Goal: Information Seeking & Learning: Learn about a topic

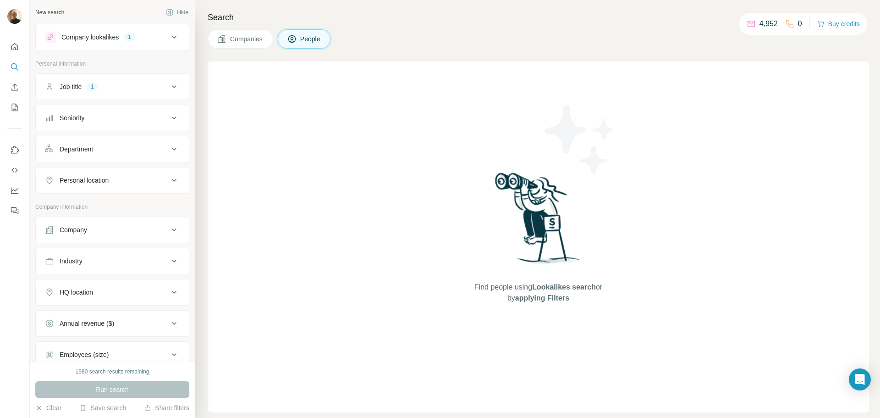
click at [297, 43] on icon at bounding box center [291, 38] width 9 height 9
click at [557, 304] on div "Find people using Lookalikes search or by applying Filters" at bounding box center [538, 236] width 165 height 351
click at [61, 85] on div "Job title" at bounding box center [71, 86] width 22 height 9
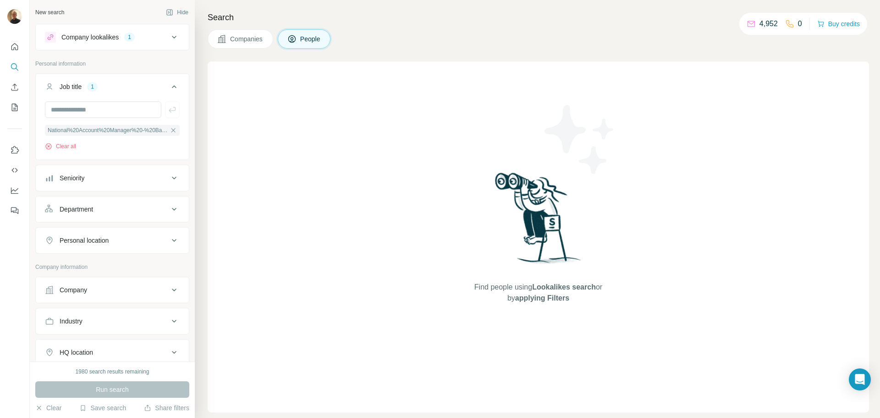
click at [72, 180] on div "Seniority" at bounding box center [72, 177] width 25 height 9
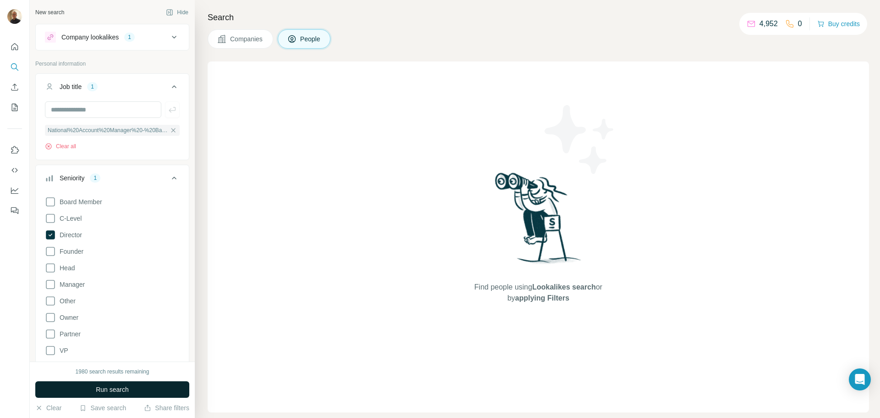
click at [132, 385] on button "Run search" at bounding box center [112, 389] width 154 height 17
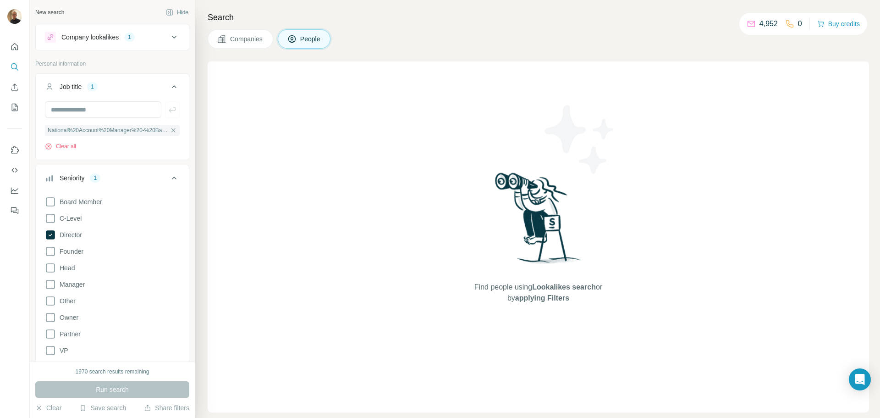
click at [238, 39] on span "Companies" at bounding box center [246, 38] width 33 height 9
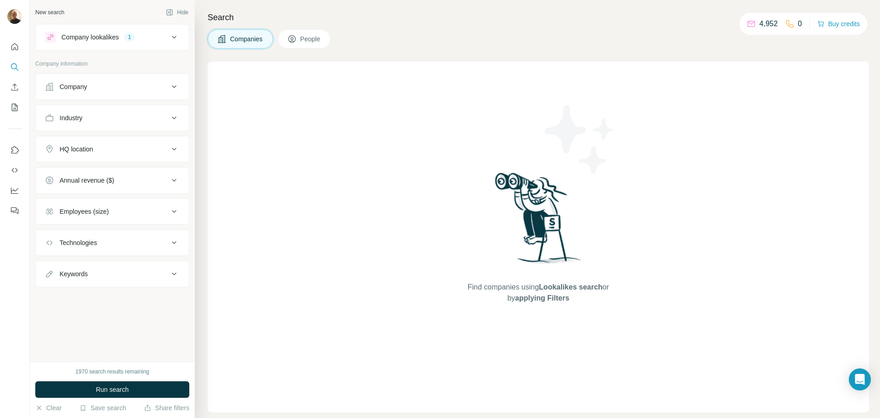
click at [138, 91] on button "Company" at bounding box center [112, 87] width 153 height 22
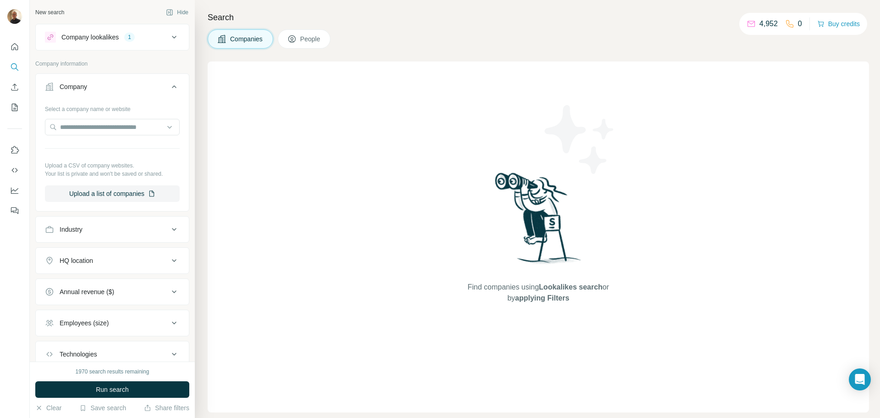
click at [100, 231] on div "Industry" at bounding box center [107, 229] width 124 height 9
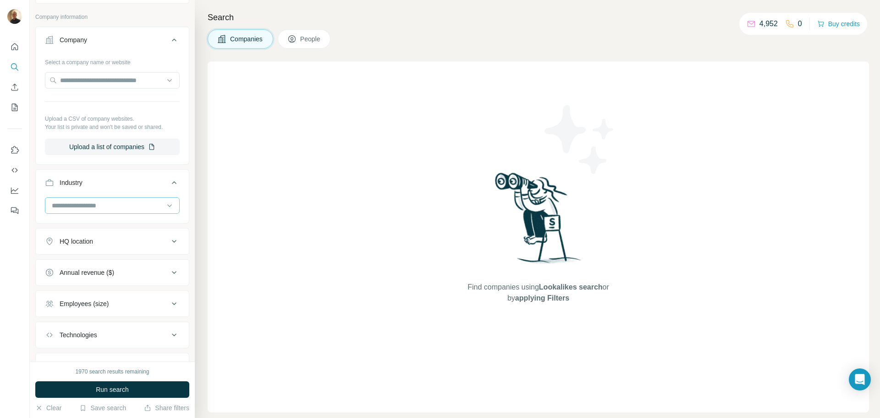
scroll to position [90, 0]
